Goal: Task Accomplishment & Management: Use online tool/utility

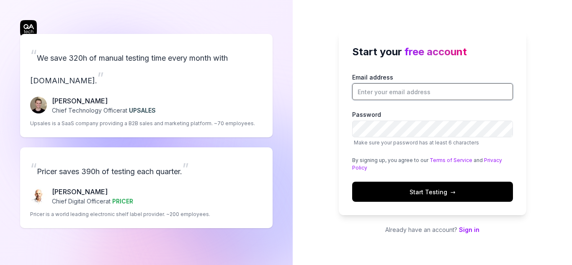
click at [421, 87] on input "Email address" at bounding box center [432, 91] width 161 height 17
click at [335, 142] on div "Start your free account Email address Password Make sure your password has at l…" at bounding box center [432, 132] width 279 height 265
click at [401, 92] on input "Email address" at bounding box center [432, 91] width 161 height 17
type input "[EMAIL_ADDRESS][DOMAIN_NAME]"
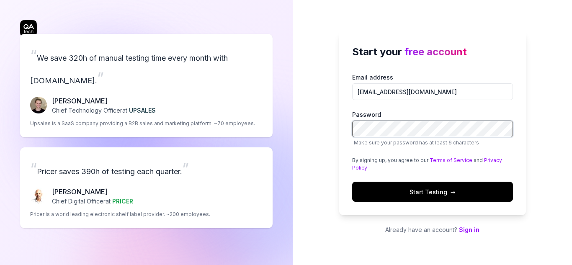
click at [321, 118] on div "Start your free account Email address siya@goaelectronics.co.in Password Make s…" at bounding box center [432, 132] width 279 height 265
click at [532, 102] on div "Start your free account Email address siya@goaelectronics.co.in Password Make s…" at bounding box center [432, 132] width 279 height 265
click at [411, 188] on span "Start Testing →" at bounding box center [433, 192] width 46 height 9
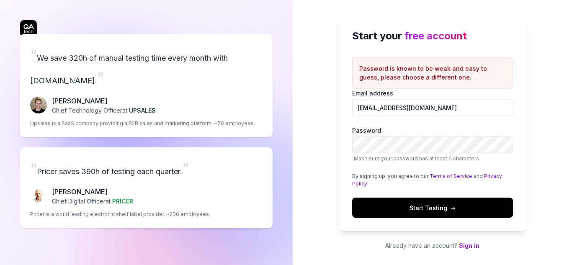
click at [421, 207] on span "Start Testing →" at bounding box center [433, 208] width 46 height 9
click at [418, 211] on span "Start Testing →" at bounding box center [433, 208] width 46 height 9
click at [303, 151] on div "Start your free account Password is known to be weak and easy to guess, please …" at bounding box center [432, 132] width 279 height 265
click at [440, 209] on span "Start Testing →" at bounding box center [433, 208] width 46 height 9
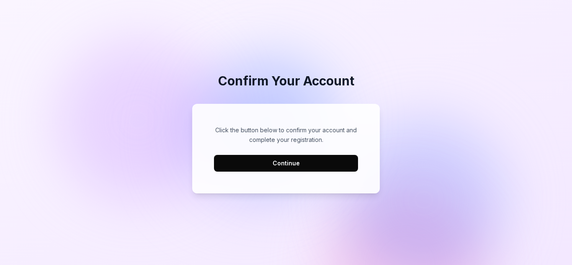
click at [275, 163] on button "Continue" at bounding box center [286, 163] width 144 height 17
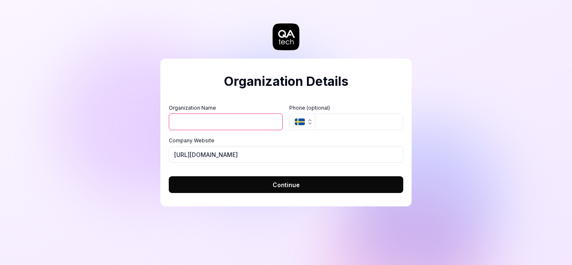
click at [201, 119] on input "Organization Name" at bounding box center [226, 122] width 114 height 17
click at [395, 140] on label "Company Website" at bounding box center [286, 141] width 235 height 8
click at [395, 146] on input "https://goaelectronics.co.in" at bounding box center [286, 154] width 235 height 17
click at [210, 121] on input "Organization Name" at bounding box center [226, 122] width 114 height 17
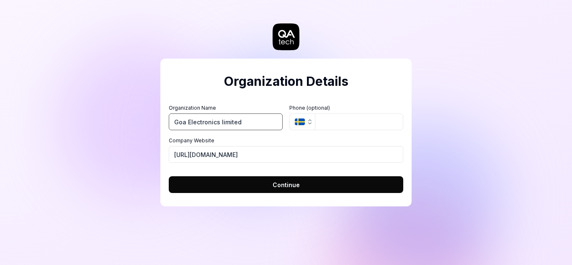
type input "Goa Electronics limited"
drag, startPoint x: 267, startPoint y: 158, endPoint x: 144, endPoint y: 174, distance: 124.2
click at [144, 174] on div "Organization Details Organization Name Goa Electronics limited Organization Log…" at bounding box center [286, 132] width 572 height 265
click at [308, 186] on button "Continue" at bounding box center [286, 184] width 235 height 17
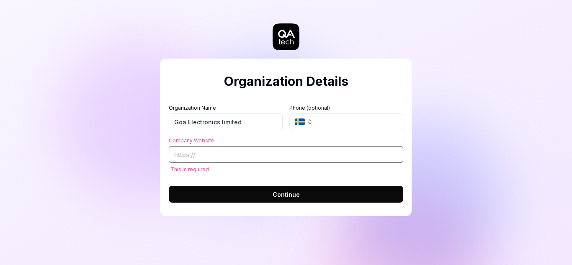
click at [212, 154] on input "Company Website" at bounding box center [286, 154] width 235 height 17
click at [119, 156] on div "Organization Details Organization Name Goa Electronics limited Organization Log…" at bounding box center [286, 132] width 572 height 265
click at [209, 153] on input "Company Website" at bounding box center [286, 154] width 235 height 17
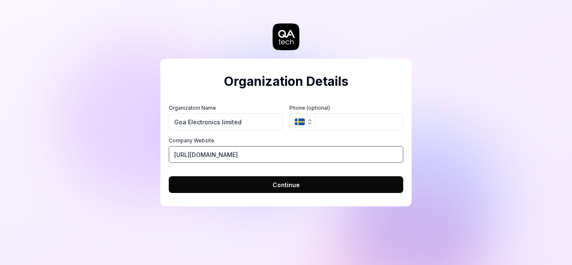
type input "https://goaelectronics.co.in"
drag, startPoint x: 180, startPoint y: 227, endPoint x: 308, endPoint y: 207, distance: 129.3
click at [184, 226] on div "Organization Details Organization Name Goa Electronics limited Organization Log…" at bounding box center [286, 132] width 572 height 265
click at [304, 183] on button "Continue" at bounding box center [286, 184] width 235 height 17
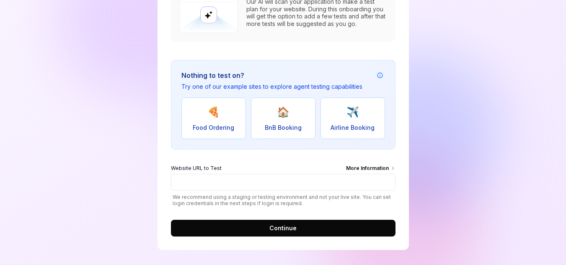
scroll to position [125, 0]
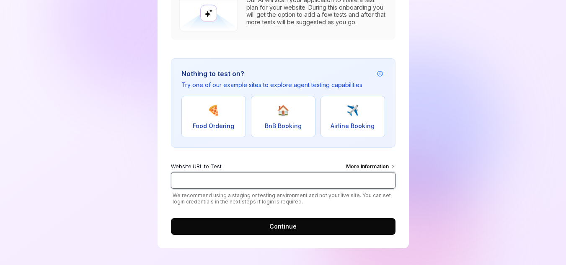
click at [171, 174] on input "Website URL to Test More Information" at bounding box center [283, 180] width 225 height 17
click at [275, 187] on input "Website URL to Test More Information" at bounding box center [283, 180] width 225 height 17
click at [219, 178] on input "Website URL to Test More Information" at bounding box center [283, 180] width 225 height 17
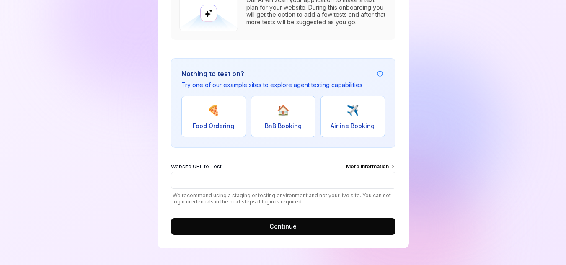
click at [233, 153] on div "Our AI will scan your application to make a test plan for your website. During …" at bounding box center [283, 104] width 225 height 261
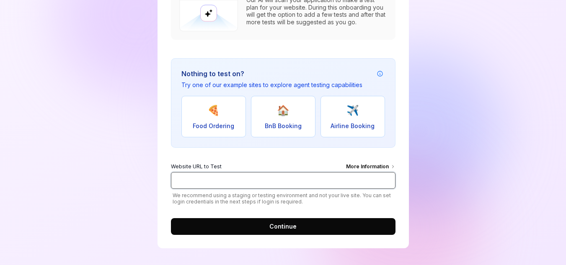
click at [203, 174] on input "Website URL to Test More Information" at bounding box center [283, 180] width 225 height 17
click at [225, 184] on input "Website URL to Test More Information" at bounding box center [283, 180] width 225 height 17
paste input "https://staging.goaonline.gov.in/"
type input "https://staging.goaonline.gov.in/"
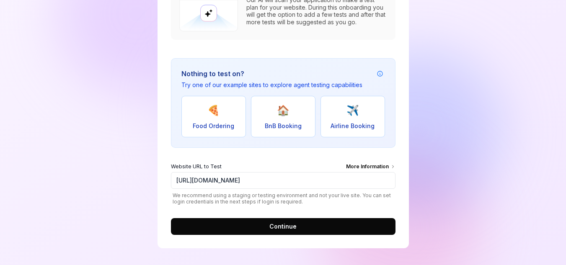
click at [295, 228] on span "Continue" at bounding box center [282, 226] width 27 height 9
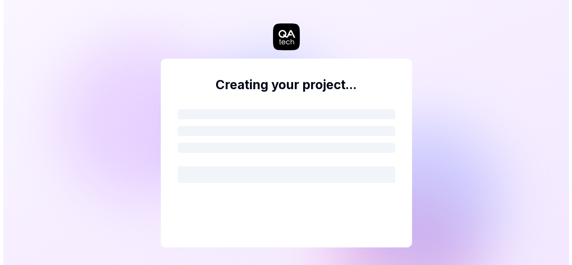
scroll to position [0, 0]
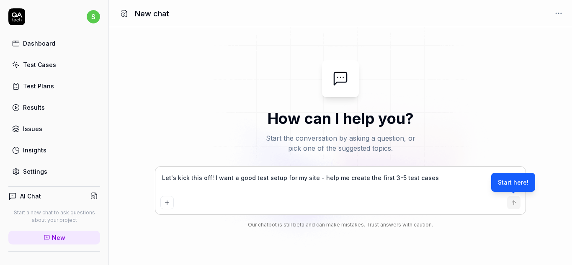
type textarea "*"
click at [36, 66] on div "Test Cases" at bounding box center [39, 64] width 33 height 9
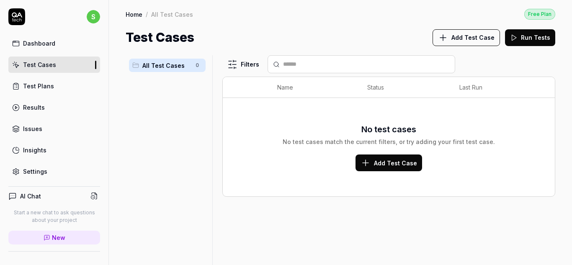
click at [42, 87] on div "Test Plans" at bounding box center [38, 86] width 31 height 9
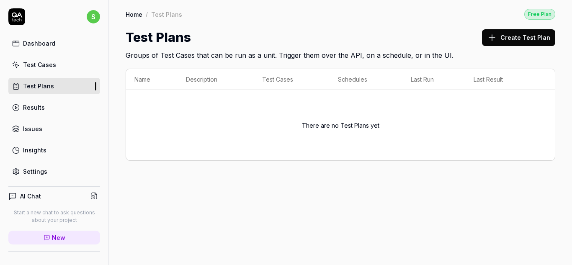
click at [535, 34] on button "Create Test Plan" at bounding box center [518, 37] width 73 height 17
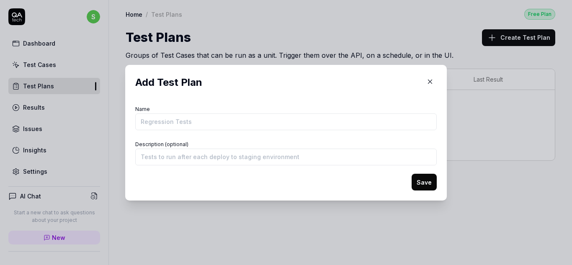
click at [425, 77] on button "button" at bounding box center [430, 81] width 13 height 13
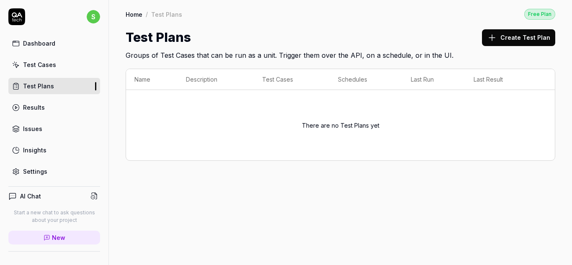
click at [36, 68] on div "Test Cases" at bounding box center [39, 64] width 33 height 9
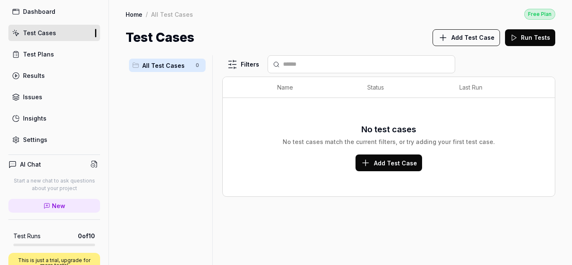
scroll to position [126, 0]
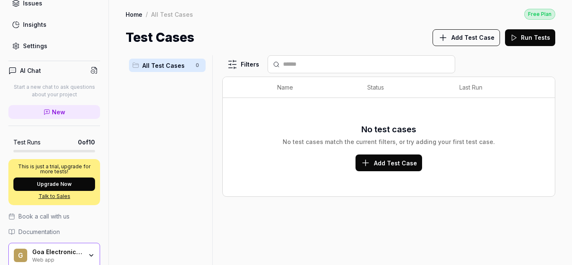
click at [52, 106] on link "New" at bounding box center [54, 112] width 92 height 14
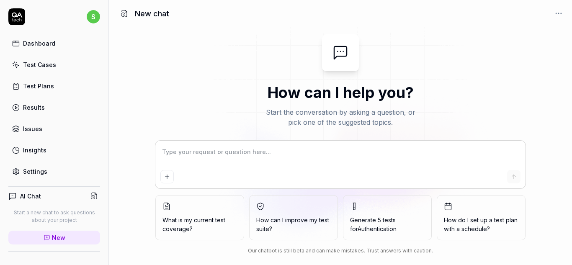
click at [175, 150] on textarea at bounding box center [340, 156] width 361 height 21
type textarea "*"
type textarea "i"
type textarea "*"
type textarea "i"
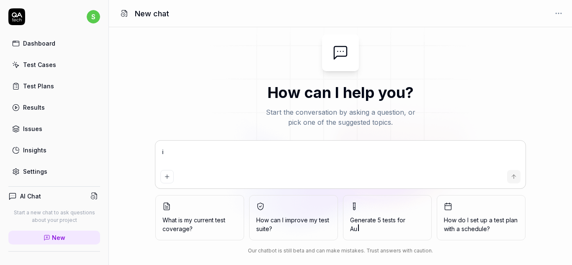
type textarea "*"
type textarea "i w"
type textarea "*"
type textarea "i wa"
type textarea "*"
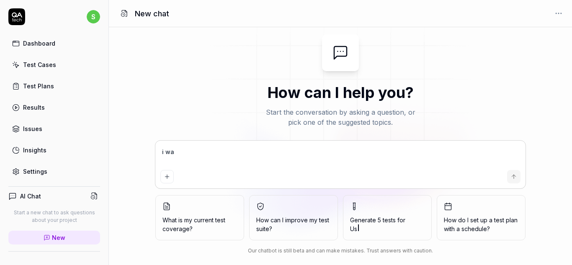
type textarea "i wan"
type textarea "*"
type textarea "i want"
type textarea "*"
type textarea "i want"
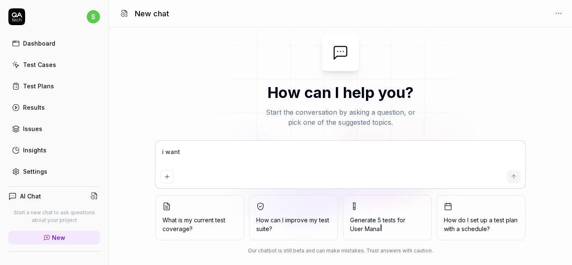
type textarea "*"
type textarea "i want t"
type textarea "*"
type textarea "i want to"
type textarea "*"
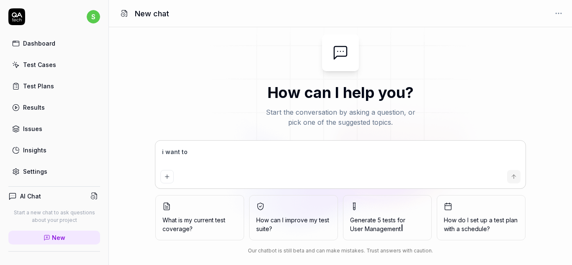
type textarea "i want to"
type textarea "*"
type textarea "i want to e"
type textarea "*"
type textarea "i want to"
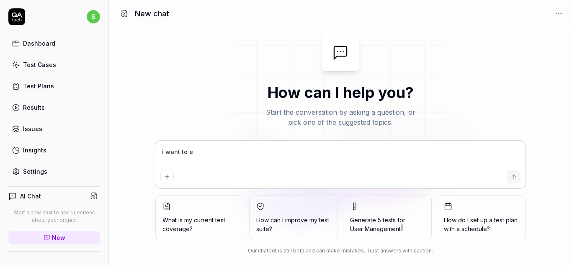
type textarea "*"
type textarea "i want to w"
type textarea "*"
type textarea "i want to wr"
type textarea "*"
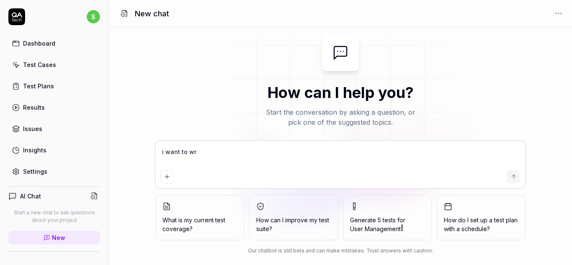
type textarea "i want to wri"
type textarea "*"
type textarea "i want to writ"
type textarea "*"
type textarea "i want to write"
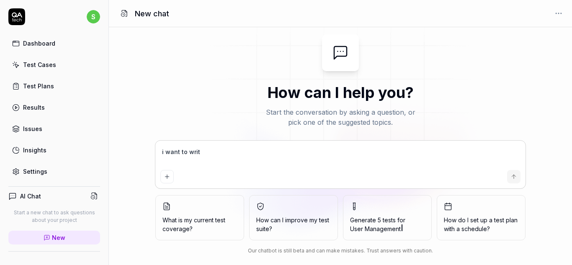
type textarea "*"
type textarea "i want to write"
type textarea "*"
type textarea "i want to write l"
type textarea "*"
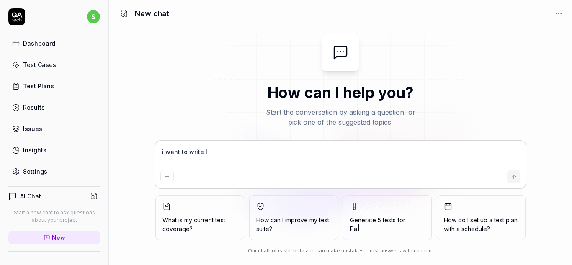
type textarea "i want to write lo"
type textarea "*"
type textarea "i want to write log"
type textarea "*"
type textarea "i want to write logi"
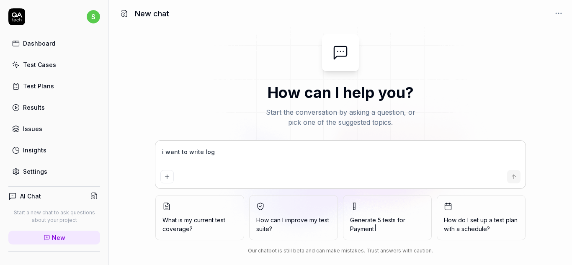
type textarea "*"
type textarea "i want to write login"
type textarea "*"
type textarea "i want to write login"
type textarea "*"
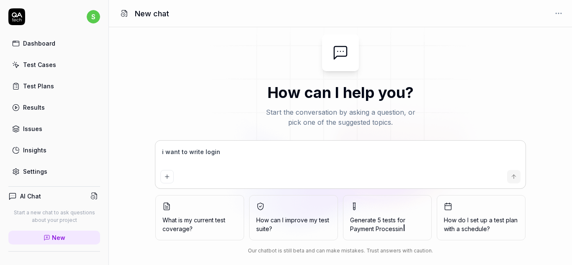
type textarea "i want to write login f"
type textarea "*"
type textarea "i want to write login fo"
type textarea "*"
type textarea "i want to write login for"
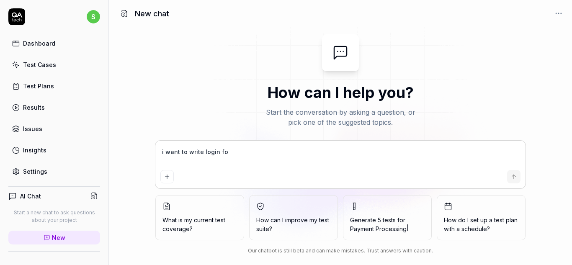
type textarea "*"
type textarea "i want to write login form"
type textarea "*"
type textarea "i want to write login form"
type textarea "*"
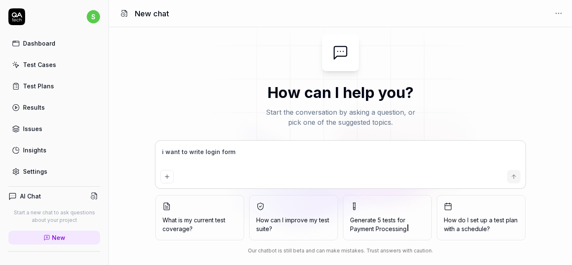
type textarea "i want to write login form t"
type textarea "*"
type textarea "i want to write login form te"
type textarea "*"
type textarea "i want to write login form tes"
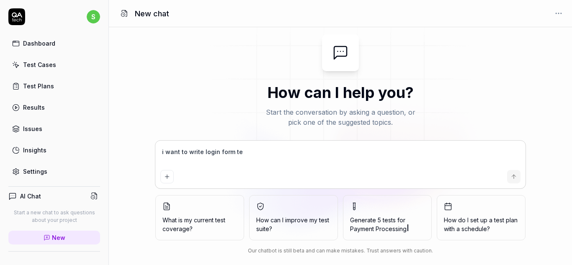
type textarea "*"
type textarea "i want to write login form test"
type textarea "*"
type textarea "i want to write login form testc"
type textarea "*"
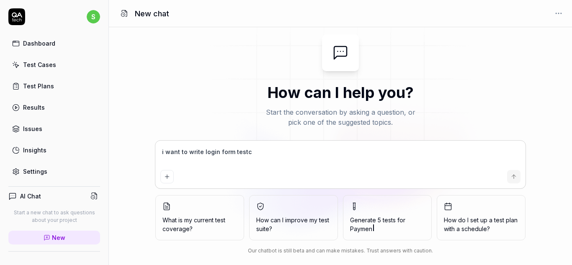
type textarea "i want to write login form testca"
type textarea "*"
type textarea "i want to write login form testcas"
type textarea "*"
type textarea "i want to write login form testcase"
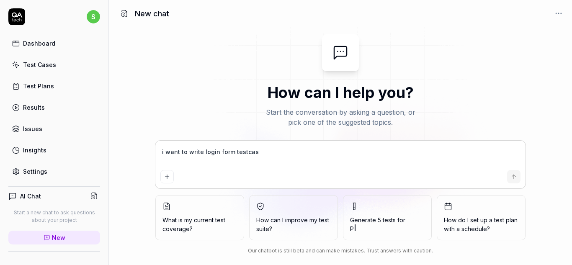
type textarea "*"
type textarea "i want to write login form testcases"
type textarea "*"
type textarea "i want to write login form testcases"
type textarea "*"
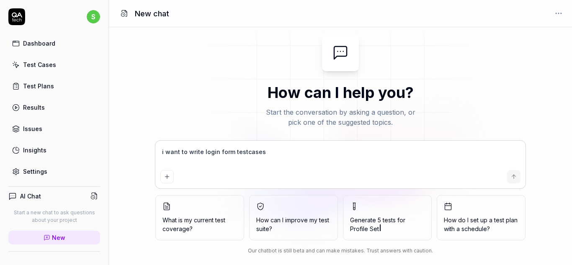
type textarea "i want to write login form testcases o"
type textarea "*"
type textarea "i want to write login form testcases of"
type textarea "*"
type textarea "i want to write login form testcases of"
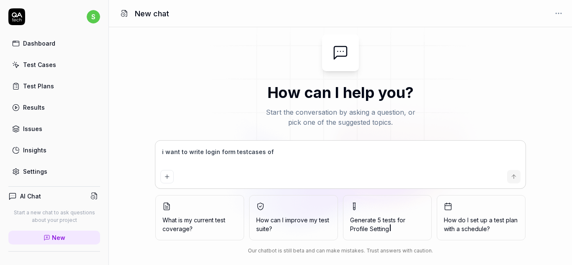
type textarea "*"
type textarea "i want to write login form testcases of"
type textarea "*"
type textarea "i want to write login form testcases of t"
type textarea "*"
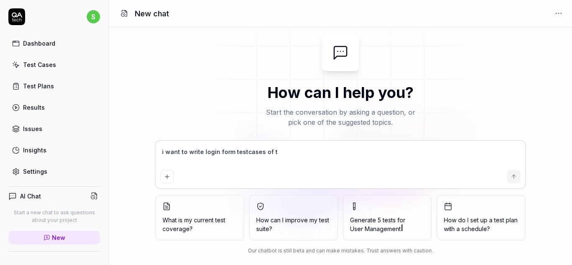
type textarea "i want to write login form testcases of th"
type textarea "*"
type textarea "i want to write login form testcases of thi"
type textarea "*"
type textarea "i want to write login form testcases of this"
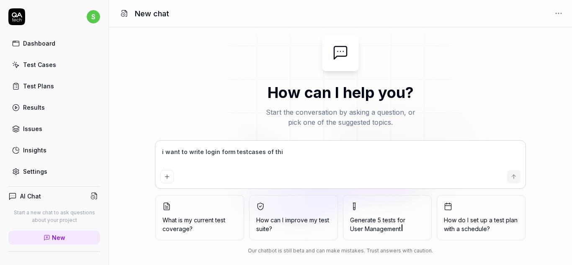
type textarea "*"
type textarea "i want to write login form testcases of this"
type textarea "*"
type textarea "i want to write login form testcases of this u"
type textarea "*"
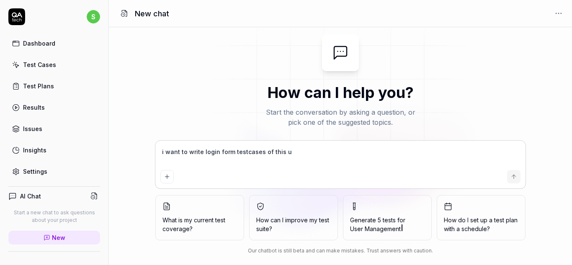
type textarea "i want to write login form testcases of this ur"
type textarea "*"
type textarea "i want to write login form testcases of this url"
type textarea "*"
type textarea "i want to write login form testcases of this url"
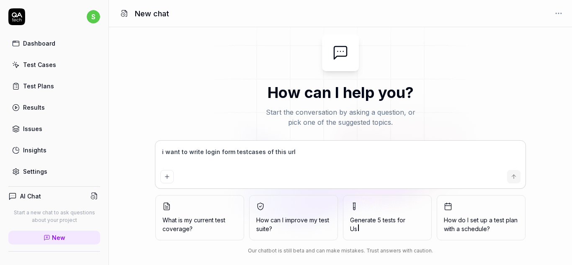
type textarea "*"
paste textarea "[URL][DOMAIN_NAME]"
type textarea "i want to write login form testcases of this url [URL][DOMAIN_NAME]"
type textarea "*"
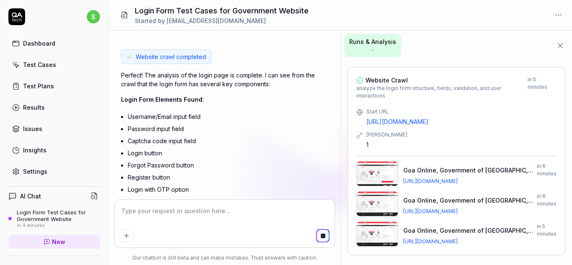
scroll to position [232, 0]
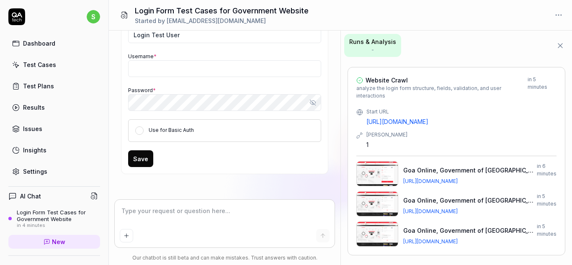
type textarea "*"
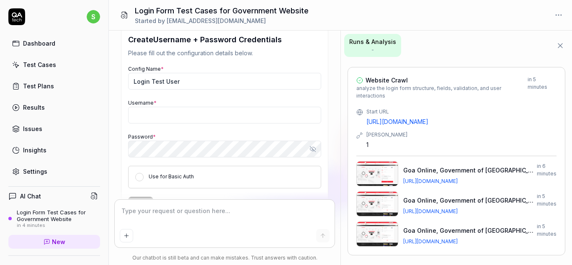
scroll to position [443, 0]
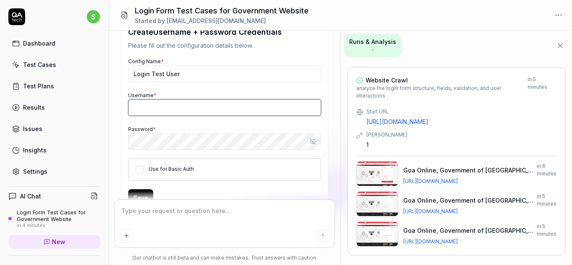
type textarea "*"
click at [159, 109] on input "Username *" at bounding box center [224, 107] width 193 height 17
type input "siyatest"
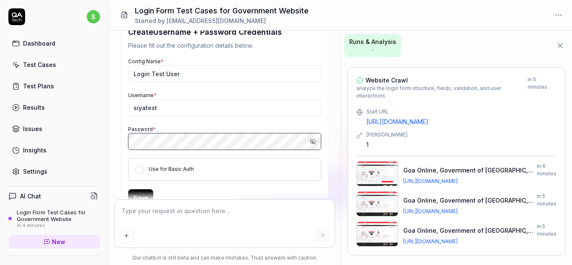
scroll to position [485, 0]
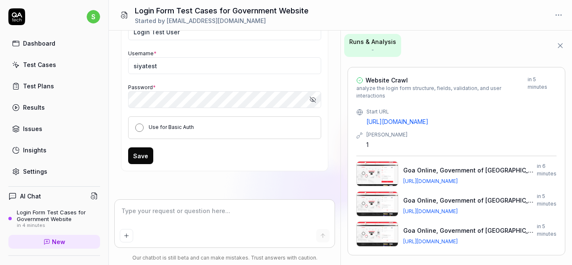
drag, startPoint x: 140, startPoint y: 131, endPoint x: 142, endPoint y: 136, distance: 5.6
click at [140, 131] on button "Use for Basic Auth" at bounding box center [139, 128] width 8 height 8
click at [147, 154] on button "Save" at bounding box center [140, 155] width 25 height 17
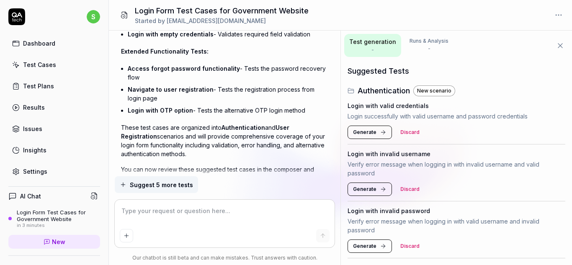
scroll to position [703, 0]
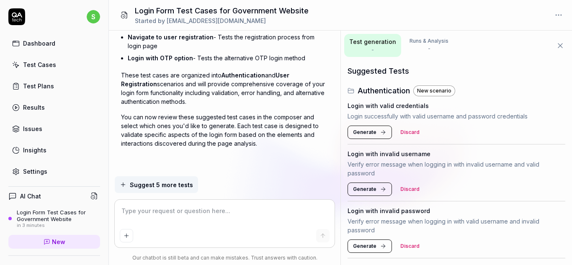
click at [187, 184] on span "Suggest 5 more tests" at bounding box center [161, 185] width 63 height 9
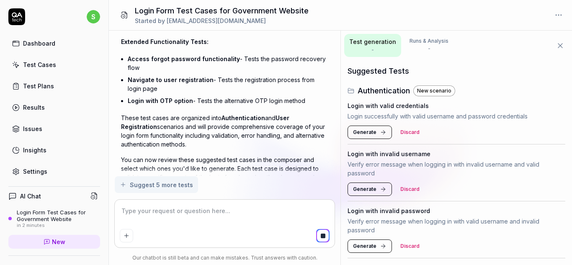
scroll to position [703, 0]
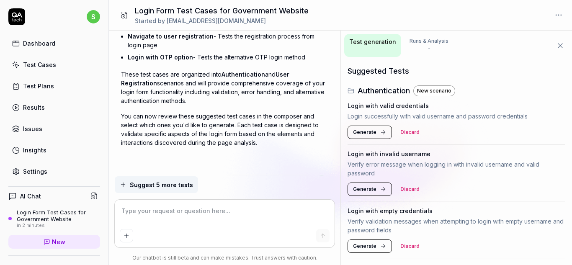
click at [147, 220] on textarea at bounding box center [225, 215] width 210 height 21
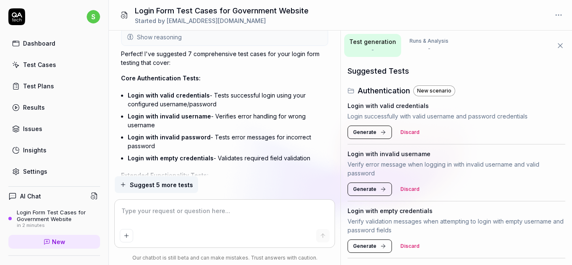
scroll to position [536, 0]
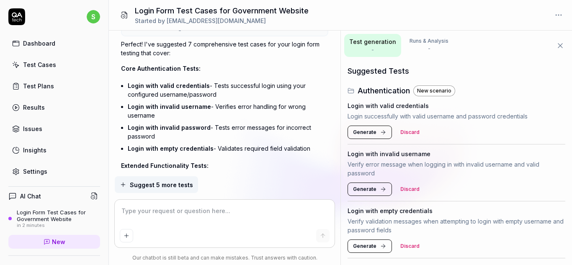
drag, startPoint x: 311, startPoint y: 148, endPoint x: 128, endPoint y: 85, distance: 193.2
click at [128, 85] on ul "Login with valid credentials - Tests successful login using your configured use…" at bounding box center [228, 117] width 201 height 75
copy ul "Login with valid credentials - Tests successful login using your configured use…"
click at [146, 218] on textarea at bounding box center [225, 215] width 210 height 21
paste textarea "Login with valid credentials - Tests successful login using your configured use…"
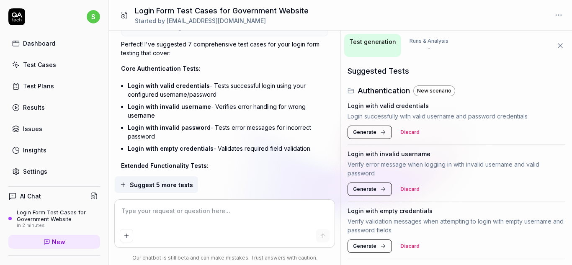
type textarea "*"
type textarea "Login with valid credentials - Tests successful login using your configured use…"
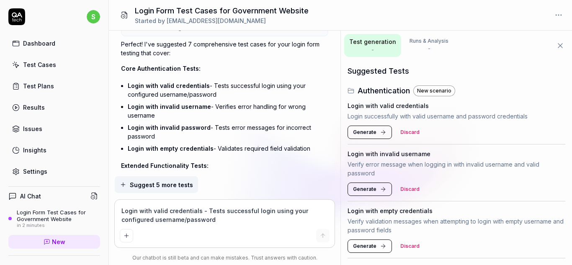
scroll to position [6, 0]
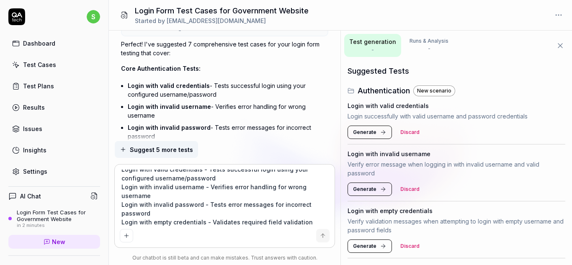
type textarea "*"
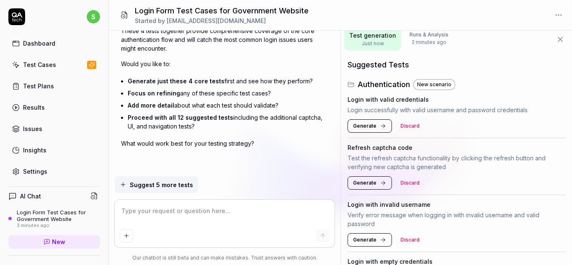
scroll to position [0, 0]
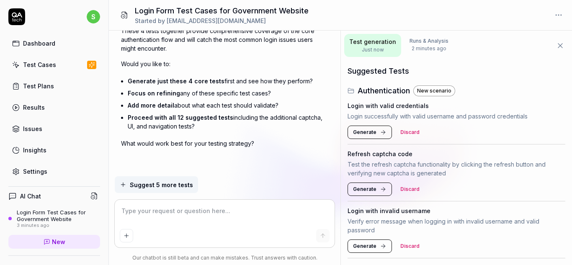
click at [370, 135] on span "Generate" at bounding box center [364, 133] width 23 height 8
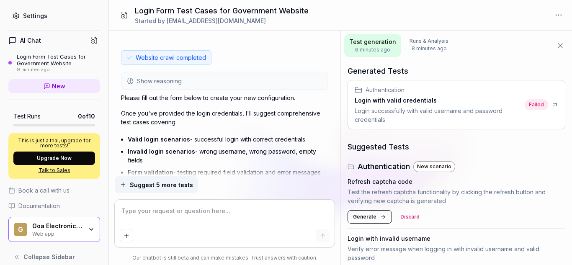
scroll to position [165, 0]
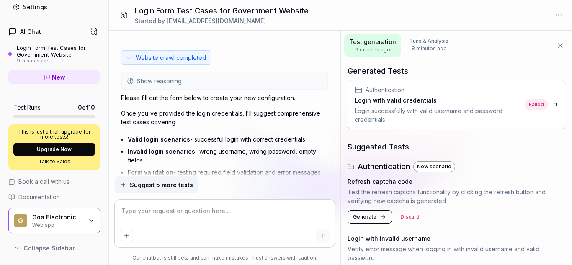
click at [53, 196] on span "Documentation" at bounding box center [38, 197] width 41 height 9
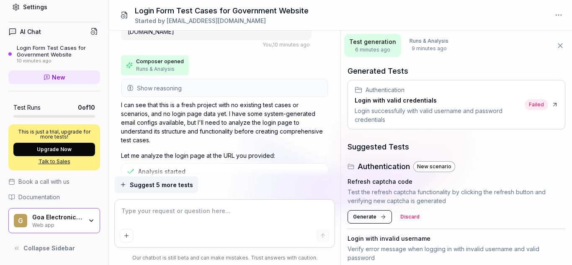
scroll to position [21, 0]
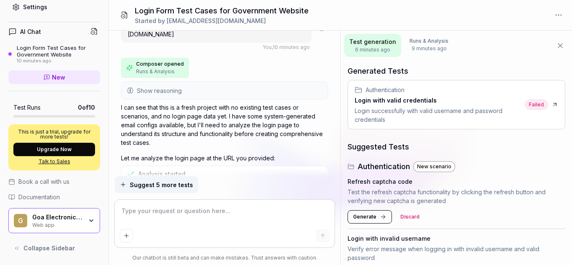
click at [558, 46] on icon at bounding box center [560, 45] width 8 height 8
click at [559, 44] on icon at bounding box center [561, 46] width 4 height 4
click at [557, 42] on icon at bounding box center [560, 45] width 8 height 8
type textarea "*"
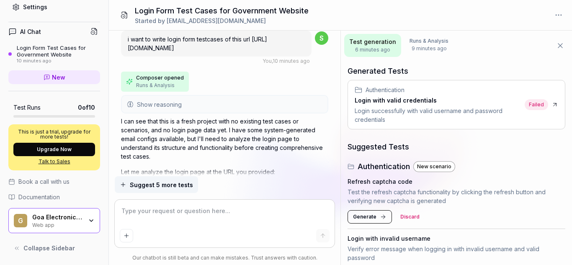
scroll to position [0, 0]
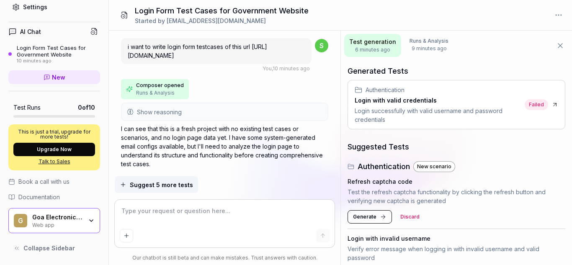
click at [51, 150] on button "Upgrade Now" at bounding box center [54, 149] width 82 height 13
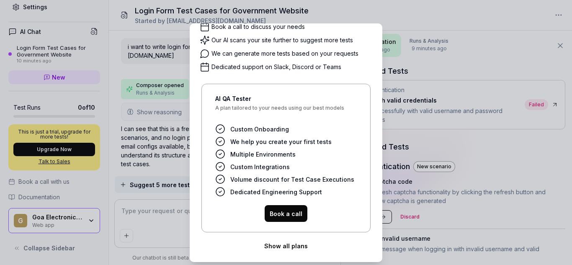
scroll to position [67, 0]
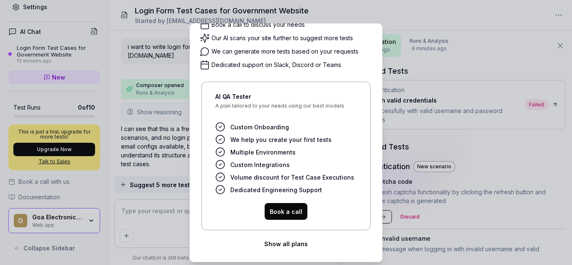
click at [270, 211] on button "Book a call" at bounding box center [286, 211] width 43 height 17
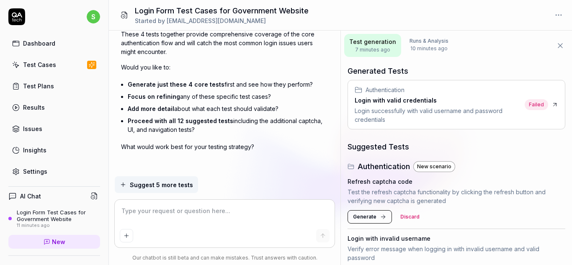
click at [39, 67] on div "Test Cases" at bounding box center [39, 64] width 33 height 9
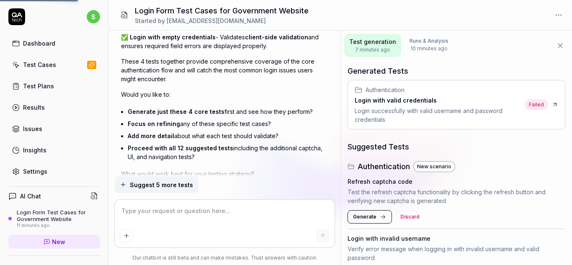
scroll to position [1401, 0]
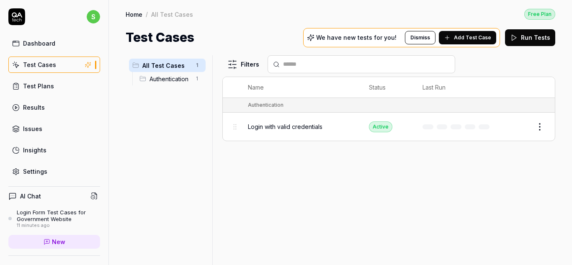
drag, startPoint x: 176, startPoint y: 78, endPoint x: 178, endPoint y: 83, distance: 5.8
click at [176, 78] on span "Authentication" at bounding box center [170, 79] width 41 height 9
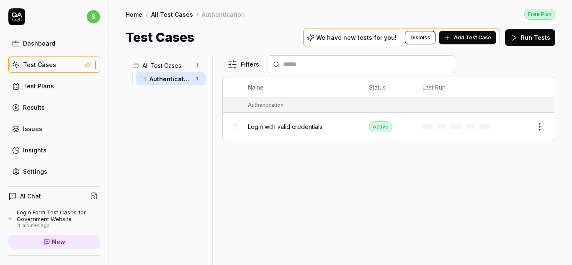
click at [264, 122] on span "Login with valid credentials" at bounding box center [285, 126] width 75 height 9
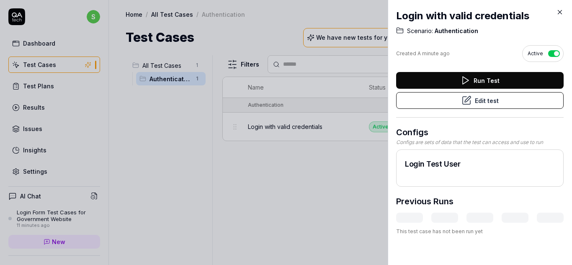
click at [474, 80] on button "Run Test" at bounding box center [480, 80] width 168 height 17
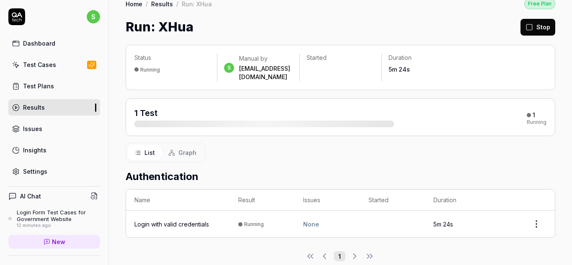
scroll to position [16, 0]
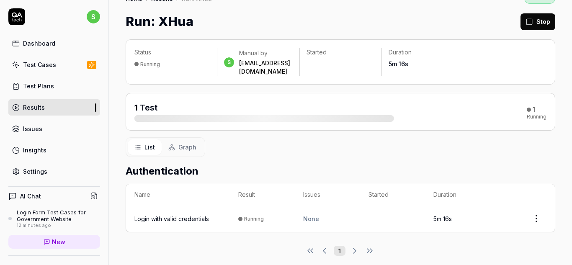
click at [533, 106] on div "1" at bounding box center [534, 110] width 3 height 8
click at [527, 106] on div "1" at bounding box center [531, 110] width 8 height 8
click at [533, 106] on div "1" at bounding box center [534, 110] width 3 height 8
click at [406, 78] on div "Status Running s Manual by siya@goaelectronics.co.in Started Duration 5m 6s 1 T…" at bounding box center [340, 152] width 463 height 242
click at [283, 209] on td "Running" at bounding box center [262, 218] width 65 height 27
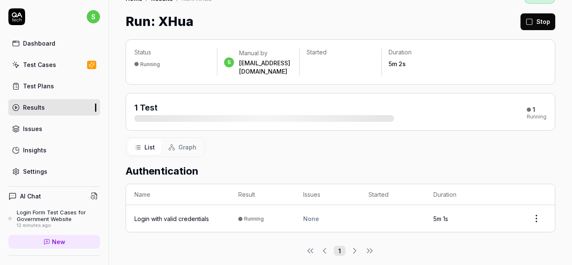
click at [309, 215] on div "None" at bounding box center [327, 219] width 48 height 9
click at [535, 209] on html "s Dashboard Test Cases Test Plans Results Issues Insights Settings AI Chat Logi…" at bounding box center [286, 132] width 572 height 265
click at [484, 235] on html "s Dashboard Test Cases Test Plans Results Issues Insights Settings AI Chat Logi…" at bounding box center [286, 132] width 572 height 265
click at [440, 215] on time "4m 58s" at bounding box center [444, 218] width 20 height 7
drag, startPoint x: 533, startPoint y: 28, endPoint x: 530, endPoint y: 46, distance: 17.4
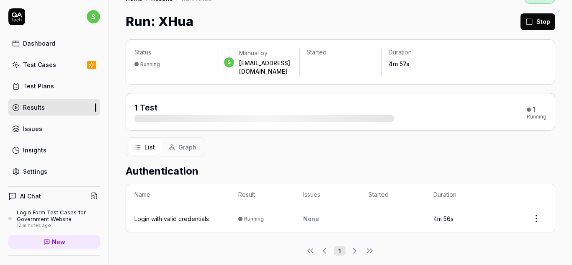
click at [533, 28] on button "Stop" at bounding box center [538, 21] width 35 height 17
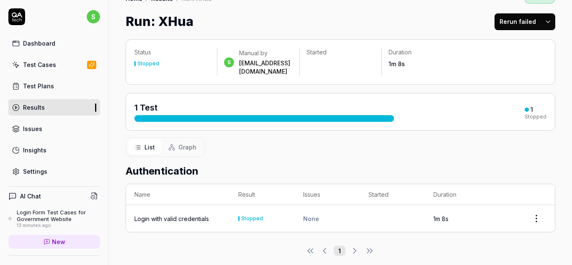
scroll to position [0, 0]
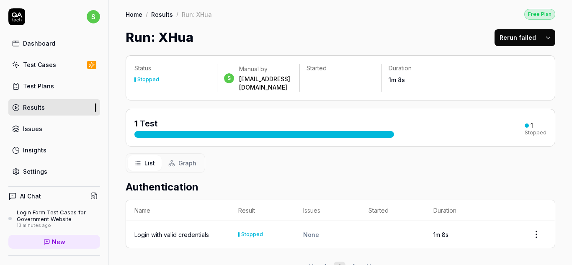
click at [28, 66] on div "Test Cases" at bounding box center [39, 64] width 33 height 9
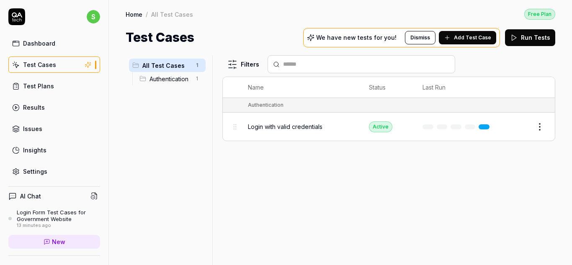
click at [54, 44] on div "Dashboard" at bounding box center [39, 43] width 32 height 9
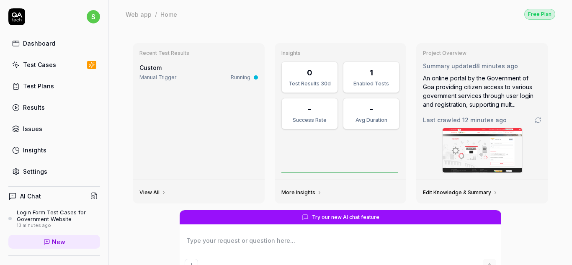
click at [35, 67] on div "Test Cases" at bounding box center [39, 64] width 33 height 9
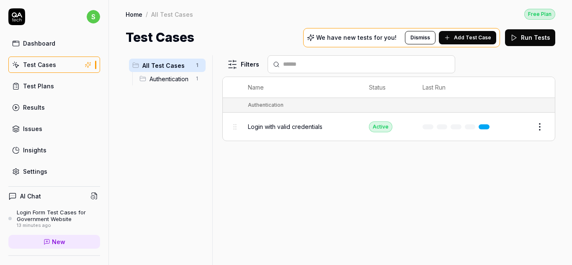
click at [50, 41] on div "Dashboard" at bounding box center [39, 43] width 32 height 9
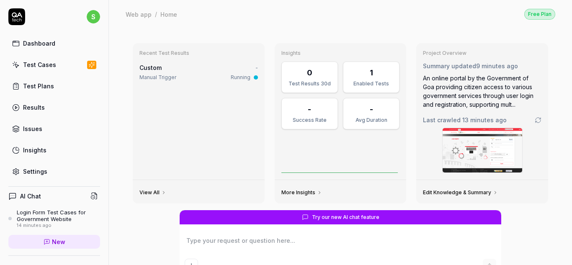
click at [33, 67] on div "Test Cases" at bounding box center [39, 64] width 33 height 9
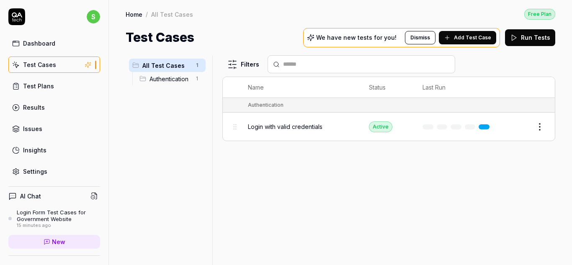
click at [37, 85] on div "Test Plans" at bounding box center [38, 86] width 31 height 9
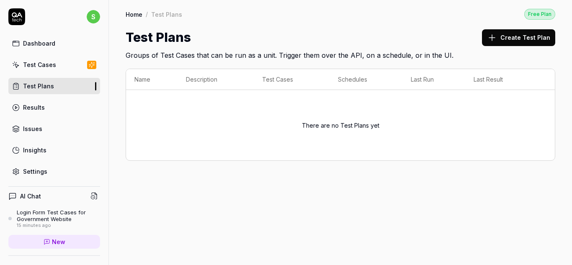
click at [33, 105] on div "Results" at bounding box center [34, 107] width 22 height 9
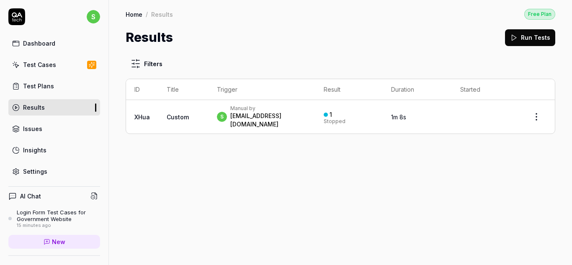
click at [31, 130] on div "Issues" at bounding box center [32, 128] width 19 height 9
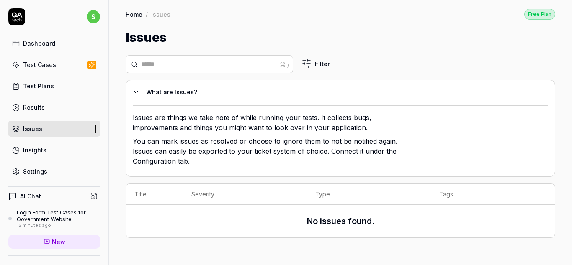
click at [188, 61] on input "text" at bounding box center [214, 64] width 147 height 9
click at [168, 89] on div "What are Issues?" at bounding box center [344, 92] width 396 height 10
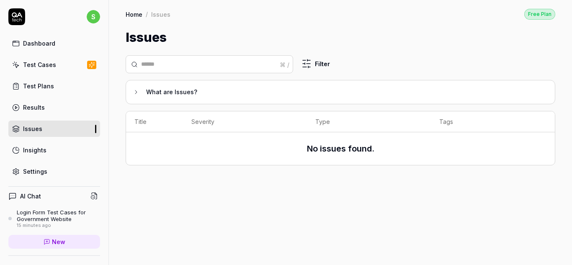
click at [165, 87] on div "What are Issues?" at bounding box center [344, 92] width 396 height 10
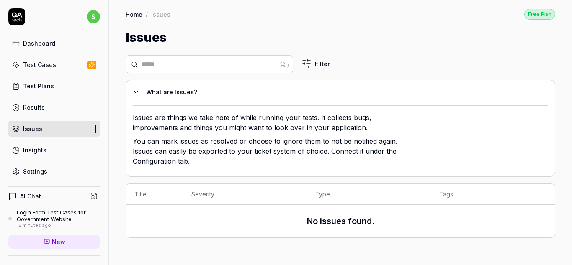
click at [44, 109] on link "Results" at bounding box center [54, 107] width 92 height 16
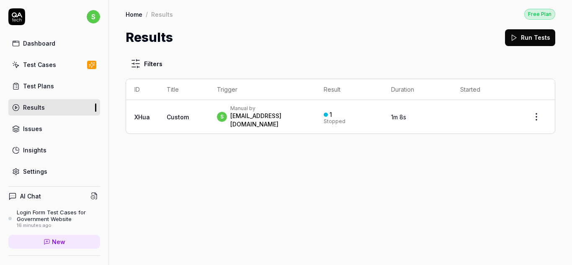
click at [36, 131] on div "Issues" at bounding box center [32, 128] width 19 height 9
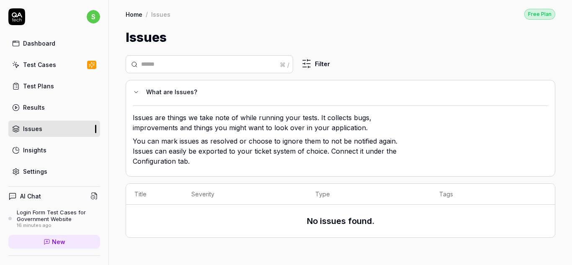
click at [137, 92] on icon at bounding box center [135, 92] width 3 height 2
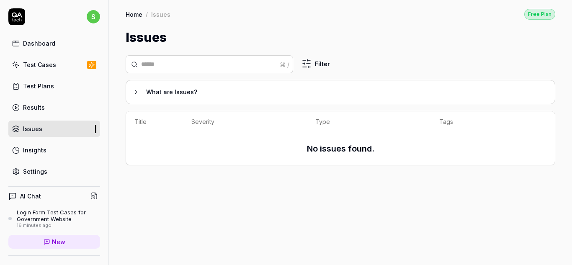
click at [208, 67] on input "text" at bounding box center [214, 64] width 147 height 9
click at [38, 168] on div "Settings" at bounding box center [35, 171] width 24 height 9
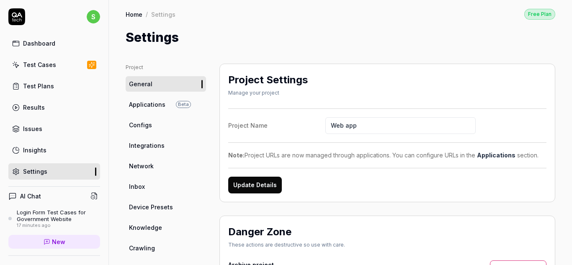
click at [39, 148] on div "Insights" at bounding box center [34, 150] width 23 height 9
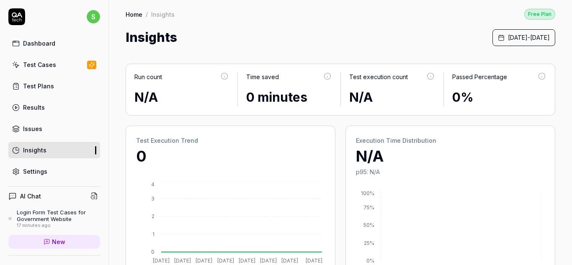
click at [34, 173] on div "Settings" at bounding box center [35, 171] width 24 height 9
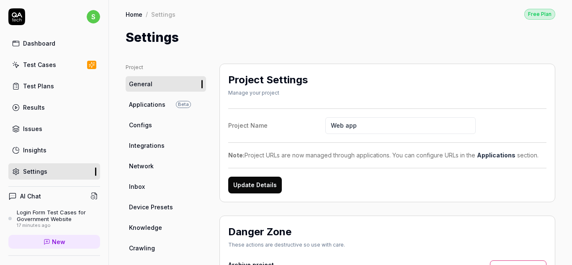
click at [34, 41] on div "Dashboard" at bounding box center [39, 43] width 32 height 9
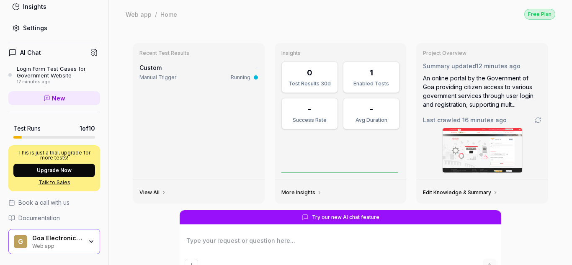
scroll to position [165, 0]
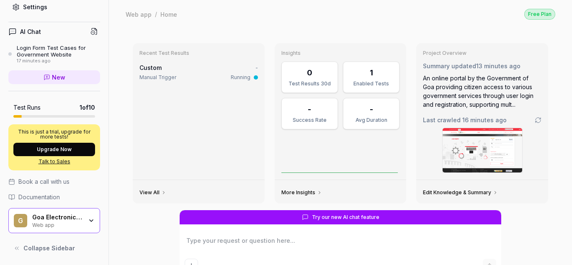
click at [62, 199] on link "Documentation" at bounding box center [54, 197] width 92 height 9
type textarea "*"
